Goal: Task Accomplishment & Management: Manage account settings

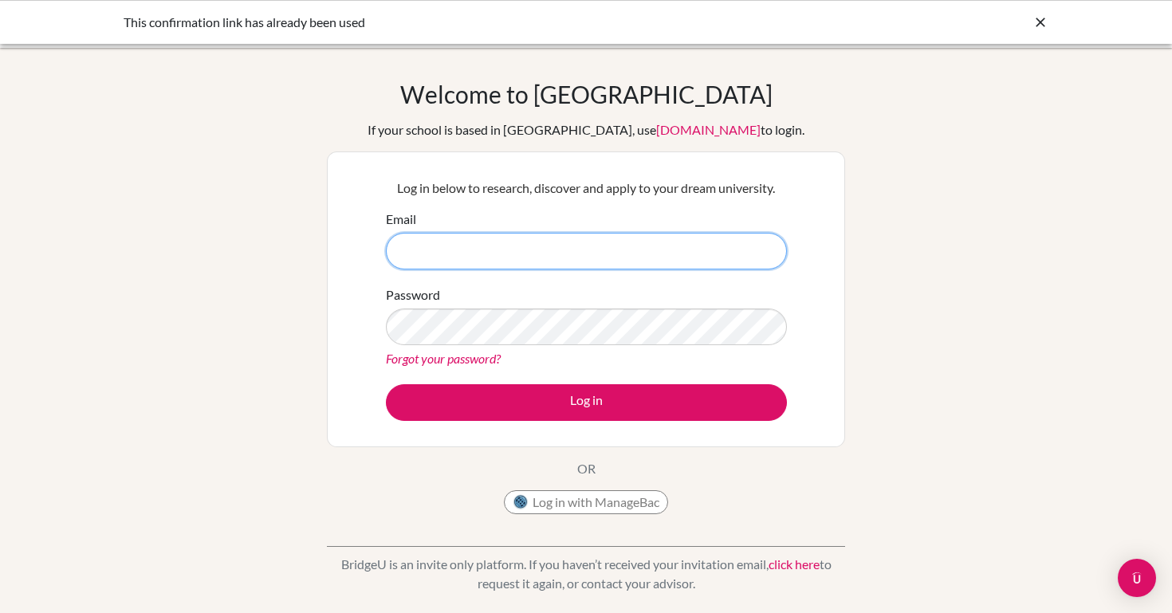
type input "[EMAIL_ADDRESS][DOMAIN_NAME]"
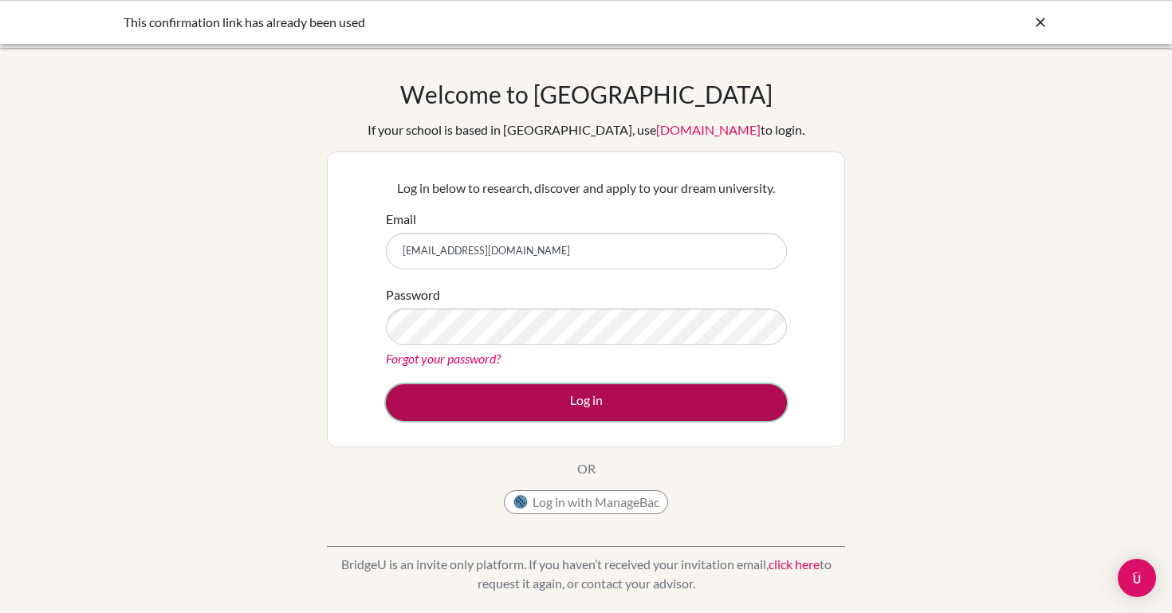
click at [540, 384] on button "Log in" at bounding box center [586, 402] width 401 height 37
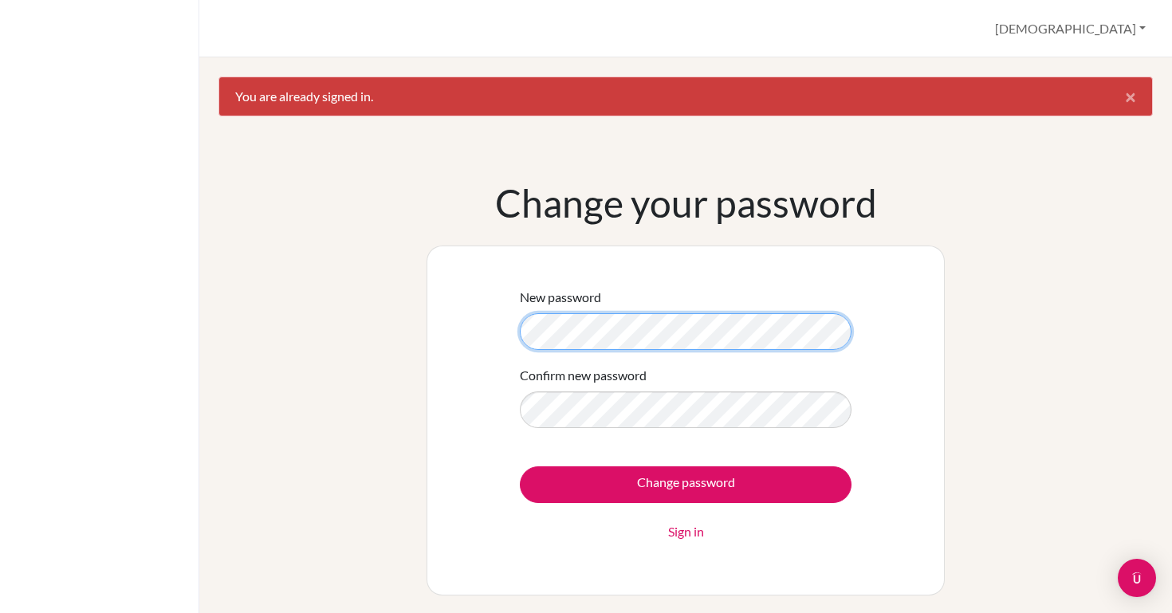
click at [512, 328] on div "New password Confirm new password Change password Sign in" at bounding box center [685, 420] width 363 height 297
click at [478, 340] on div "New password Confirm new password Change password Sign in" at bounding box center [685, 420] width 518 height 350
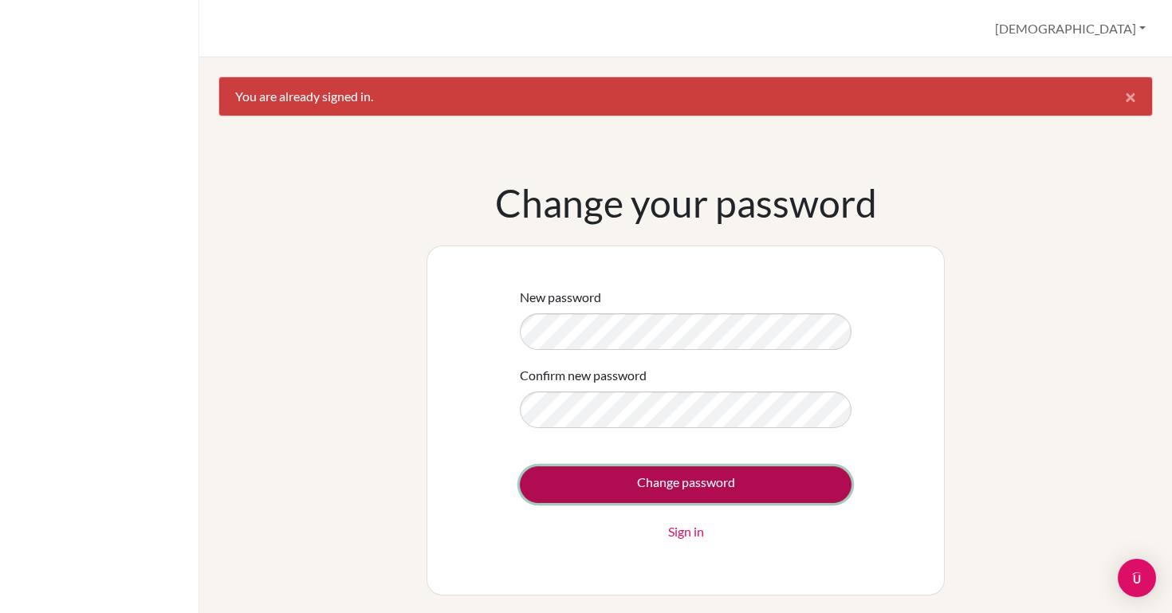
click at [614, 490] on input "Change password" at bounding box center [686, 484] width 332 height 37
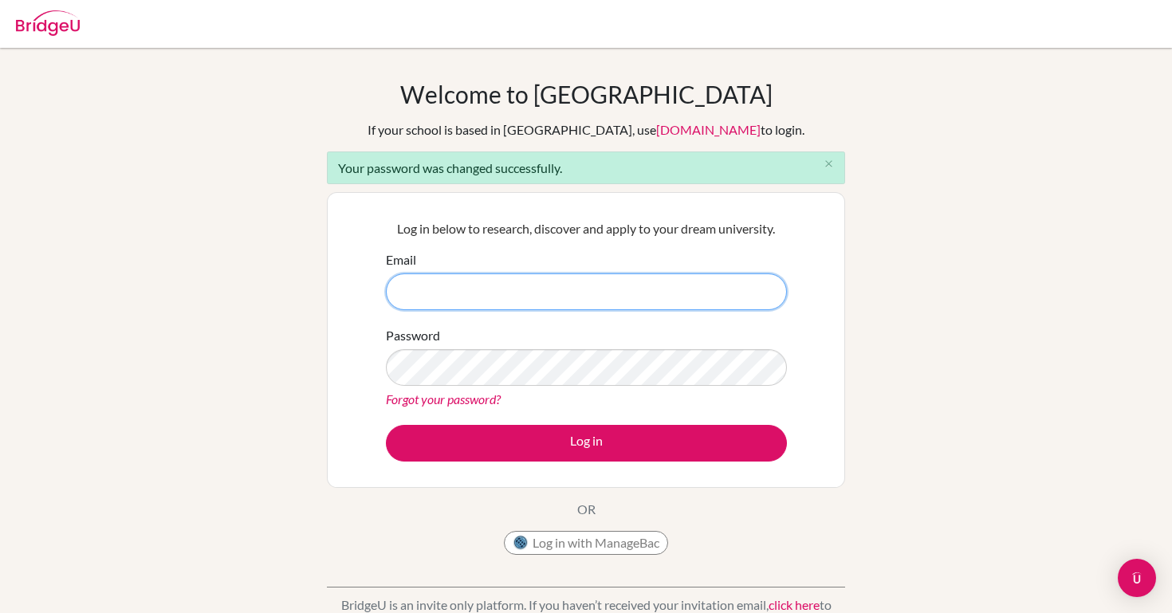
click at [672, 308] on input "Email" at bounding box center [586, 291] width 401 height 37
type input "[EMAIL_ADDRESS][DOMAIN_NAME]"
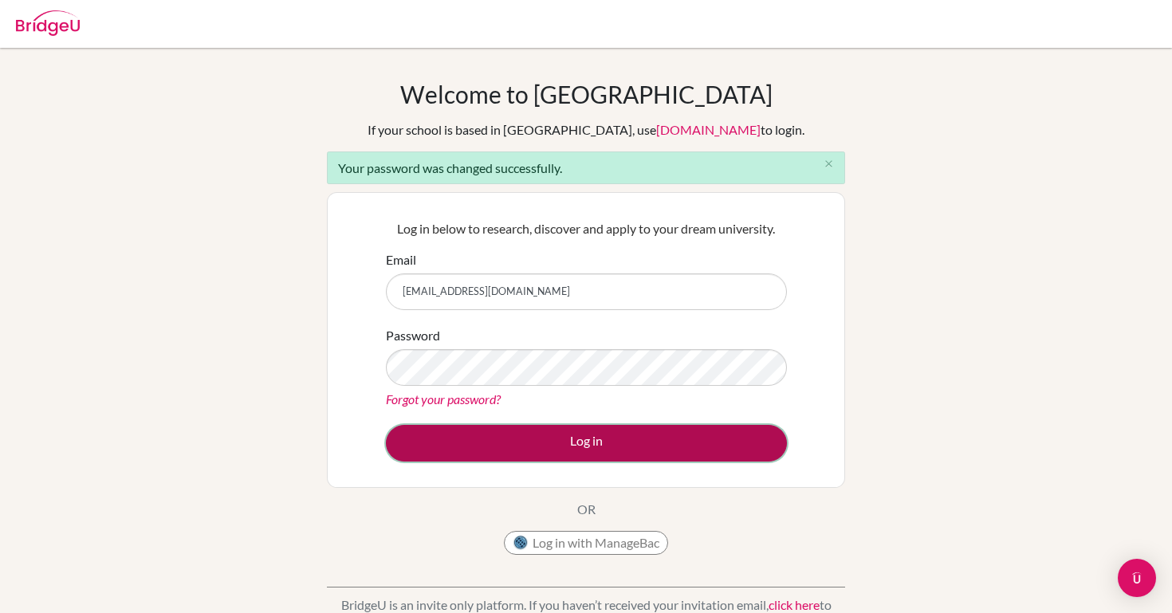
click at [539, 437] on button "Log in" at bounding box center [586, 443] width 401 height 37
